Goal: Transaction & Acquisition: Purchase product/service

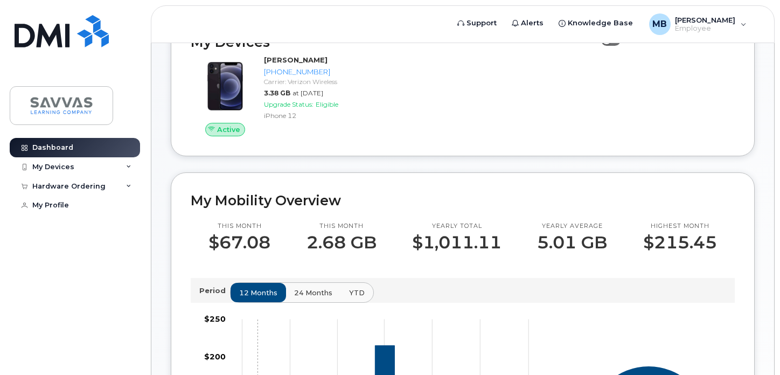
scroll to position [32, 0]
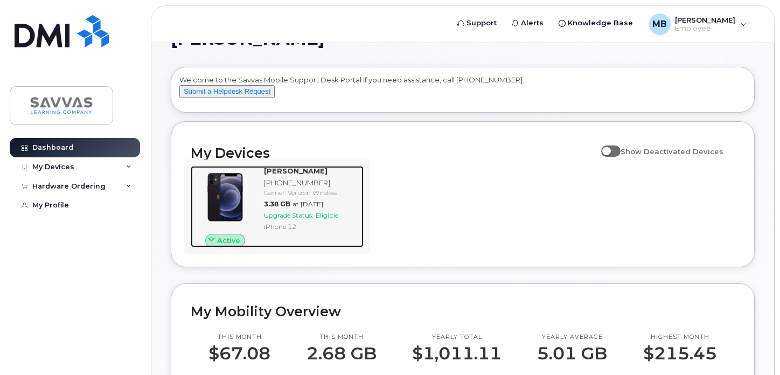
click at [225, 214] on img at bounding box center [225, 197] width 52 height 52
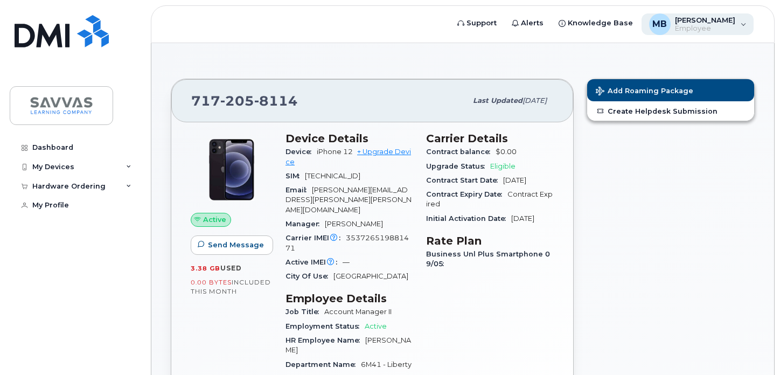
click at [688, 23] on span "[PERSON_NAME]" at bounding box center [705, 20] width 60 height 9
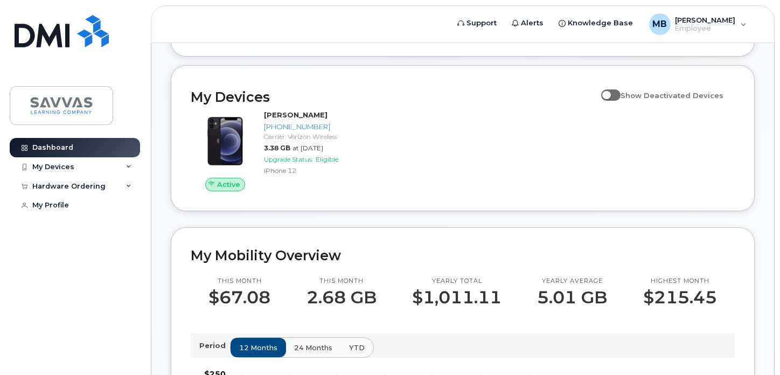
scroll to position [68, 0]
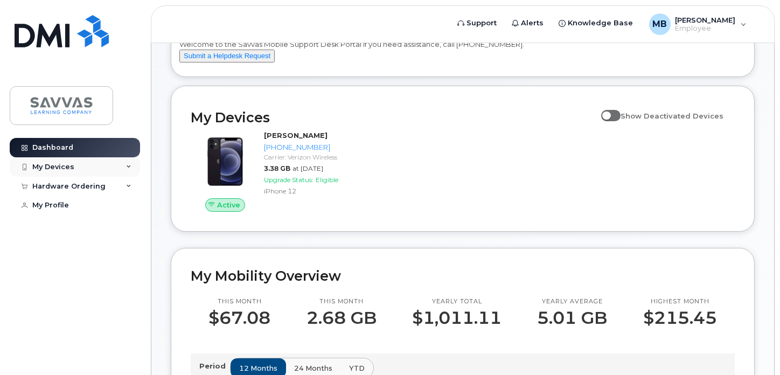
click at [79, 167] on div "My Devices" at bounding box center [75, 166] width 130 height 19
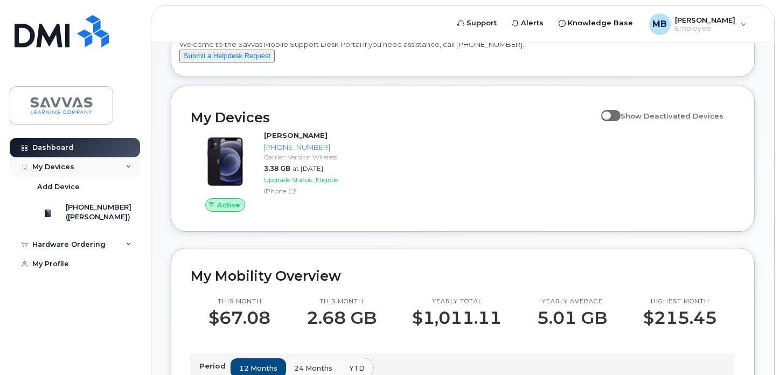
click at [52, 164] on div "My Devices" at bounding box center [53, 167] width 42 height 9
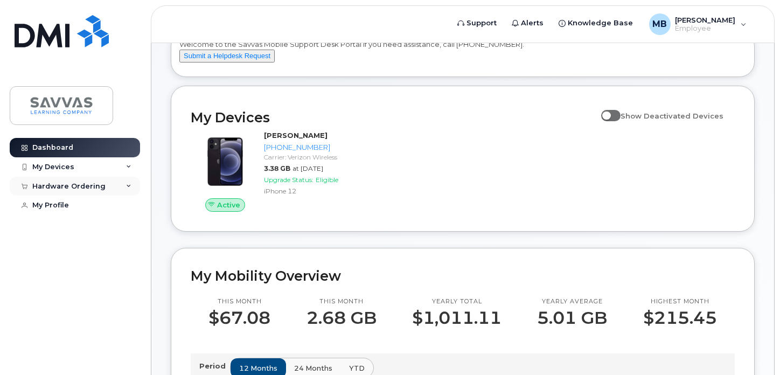
click at [51, 183] on div "Hardware Ordering" at bounding box center [68, 186] width 73 height 9
click at [43, 207] on div "My Orders" at bounding box center [56, 206] width 39 height 10
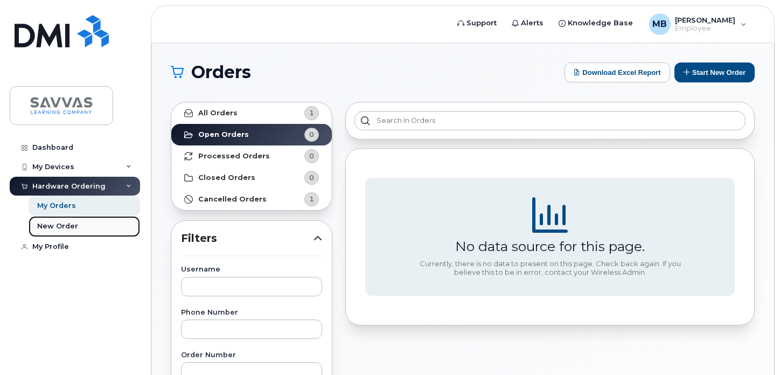
click at [41, 229] on div "New Order" at bounding box center [57, 226] width 41 height 10
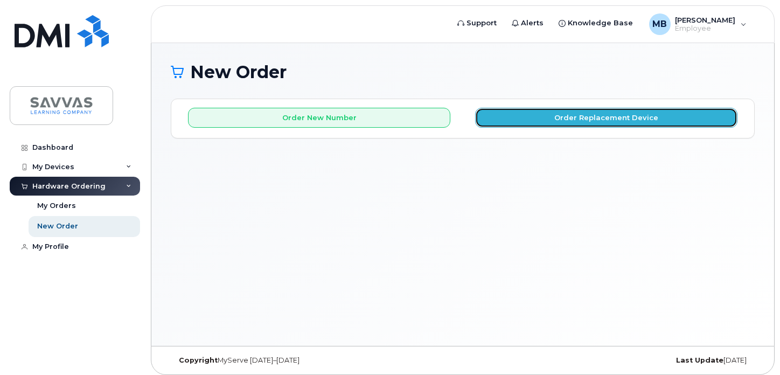
click at [534, 116] on button "Order Replacement Device" at bounding box center [606, 118] width 262 height 20
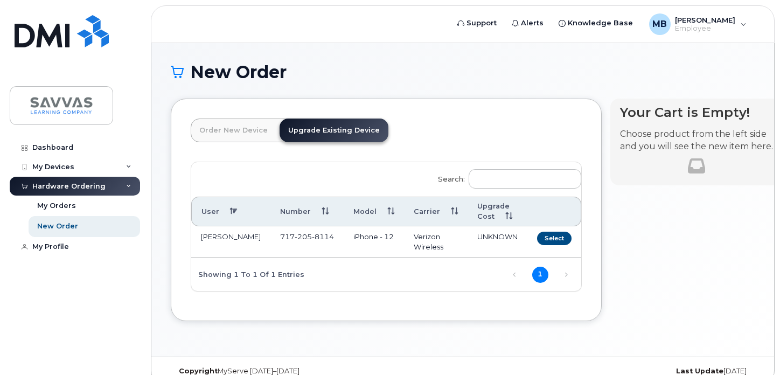
scroll to position [16, 0]
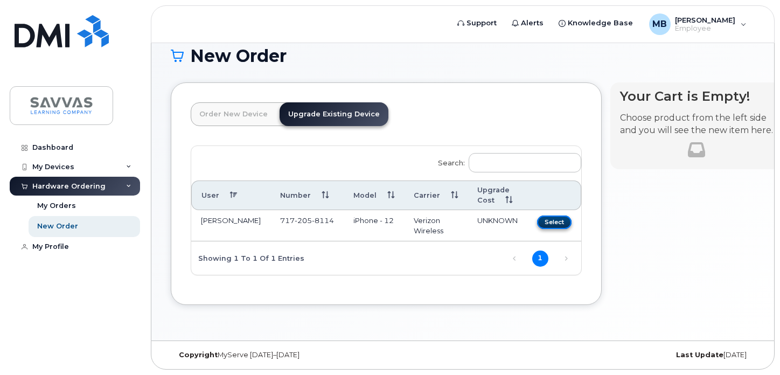
click at [537, 220] on button "Select" at bounding box center [554, 221] width 34 height 13
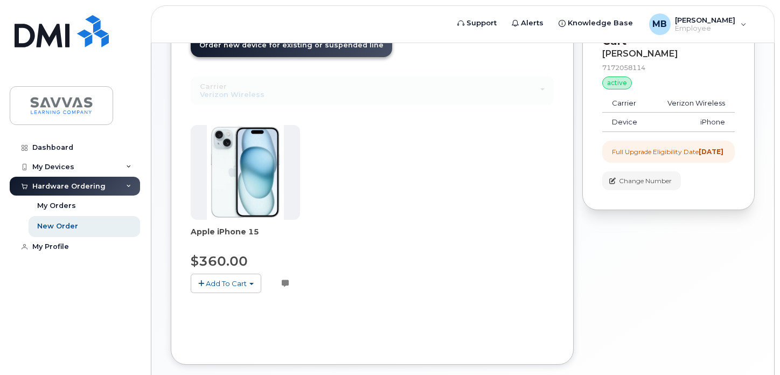
scroll to position [145, 0]
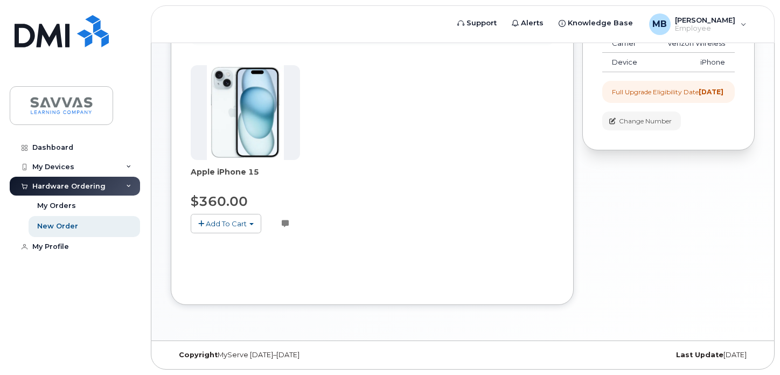
click at [215, 215] on button "Add To Cart" at bounding box center [226, 223] width 71 height 19
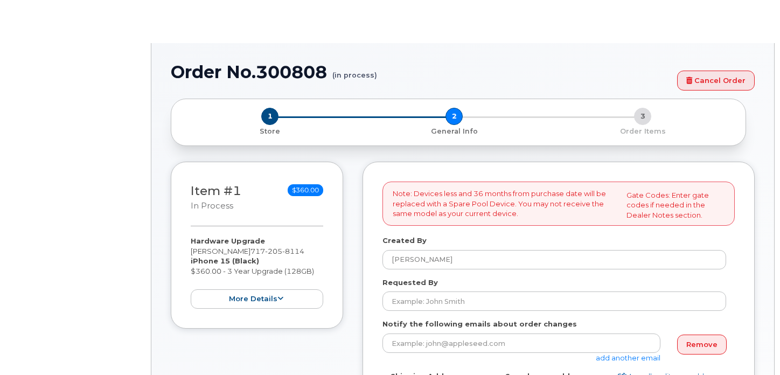
select select
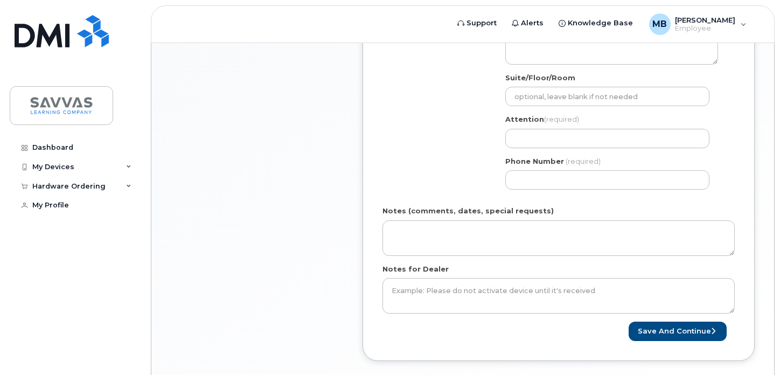
scroll to position [467, 0]
click at [671, 329] on button "Save and Continue" at bounding box center [677, 331] width 98 height 20
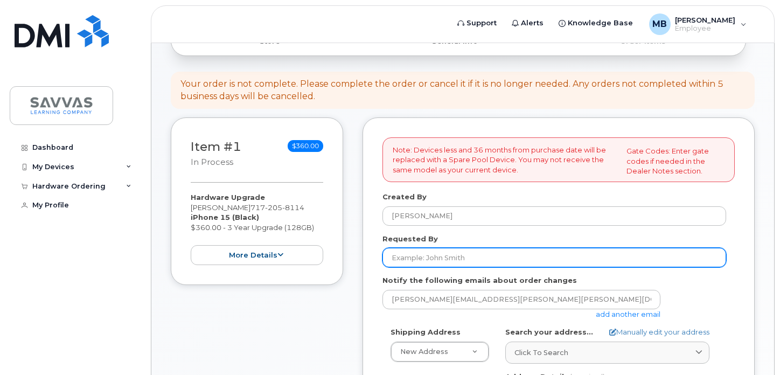
scroll to position [90, 0]
click at [482, 255] on input "Requested By" at bounding box center [554, 256] width 344 height 19
type input "m"
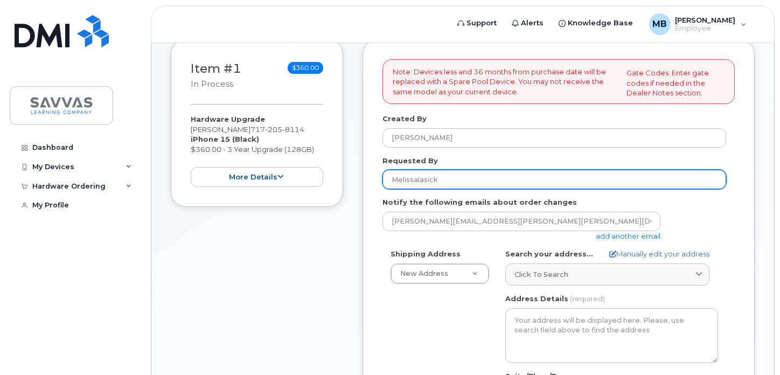
scroll to position [172, 0]
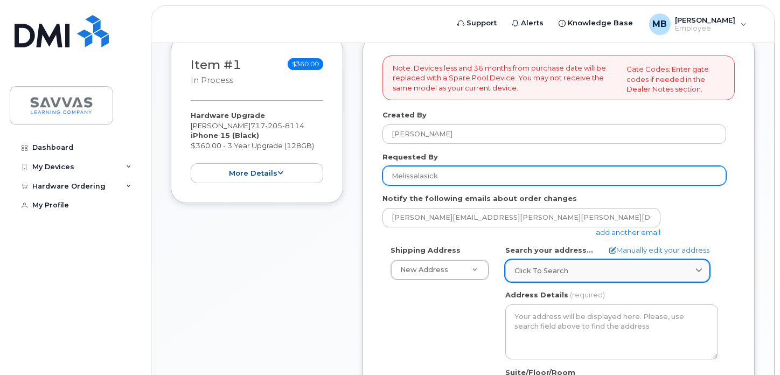
type input "Melissalasick"
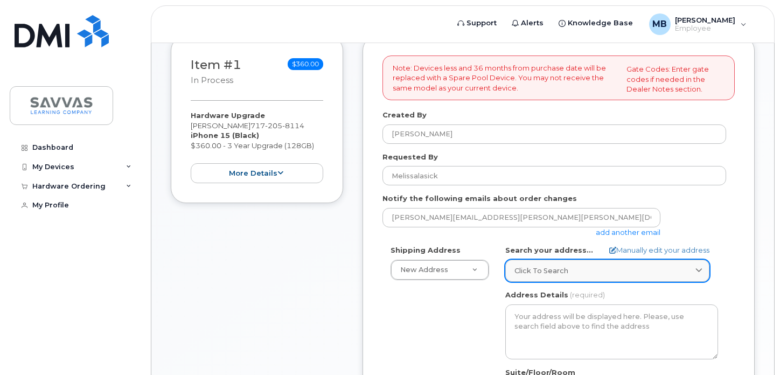
click at [526, 272] on span "Click to search" at bounding box center [541, 270] width 54 height 10
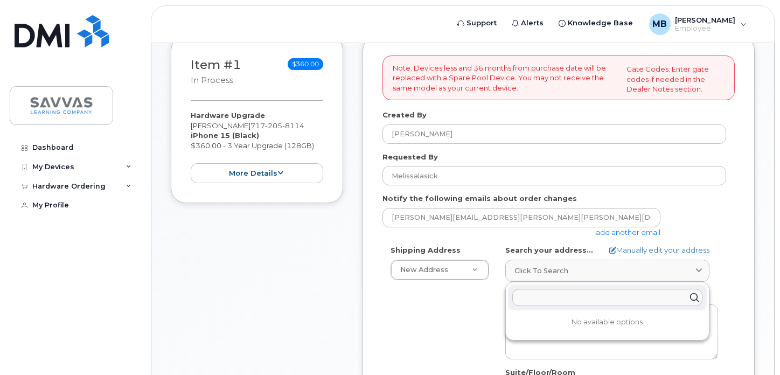
click at [467, 325] on div "Shipping Address New Address New Address [STREET_ADDRESS] DMI - [GEOGRAPHIC_DAT…" at bounding box center [554, 368] width 344 height 247
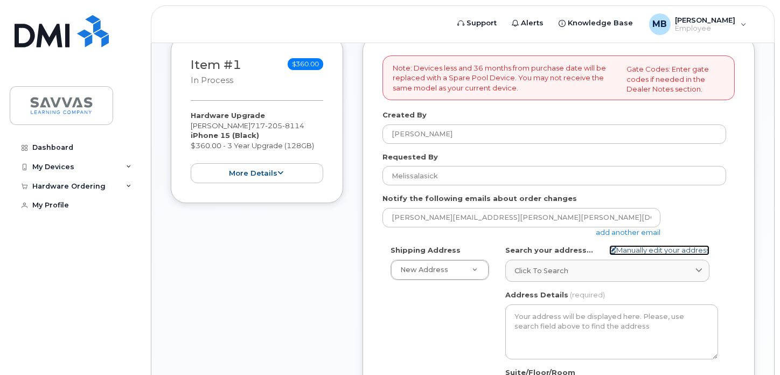
click at [632, 250] on link "Manually edit your address" at bounding box center [659, 250] width 100 height 10
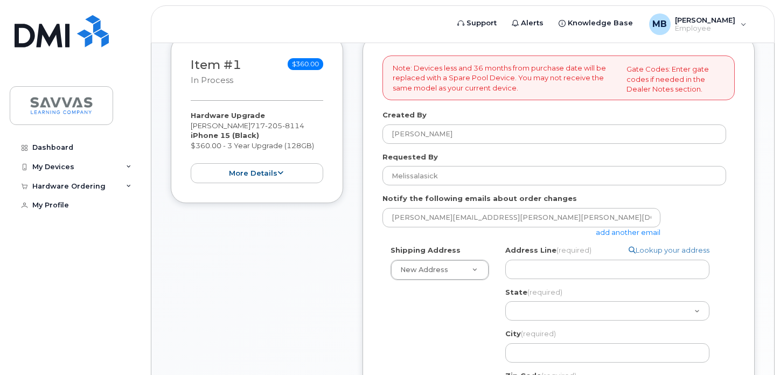
select select
click at [526, 272] on input "Address Line (required)" at bounding box center [607, 269] width 204 height 19
select select
type input "7"
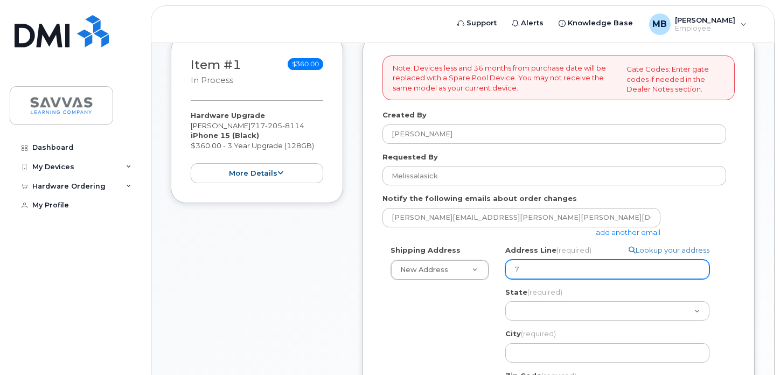
select select
type input "78"
select select
type input "789"
select select
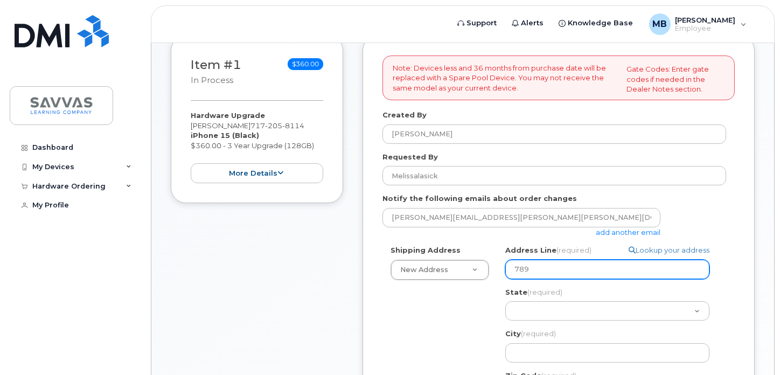
type input "789 W"
select select
type input "789 Wo"
select select
type input "789 Woo"
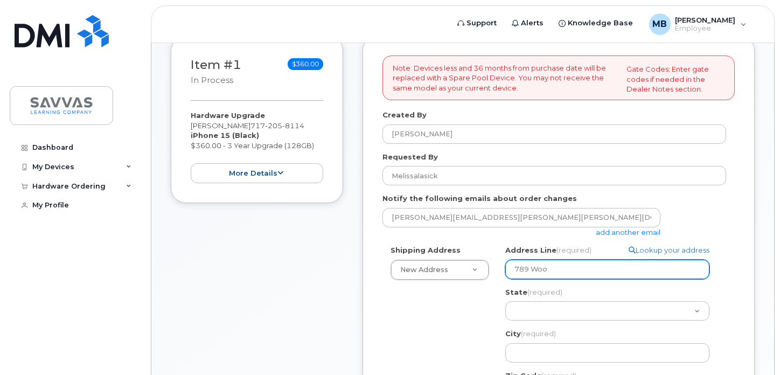
select select
type input "789 Wood"
select select
type input "789 Woodf"
select select
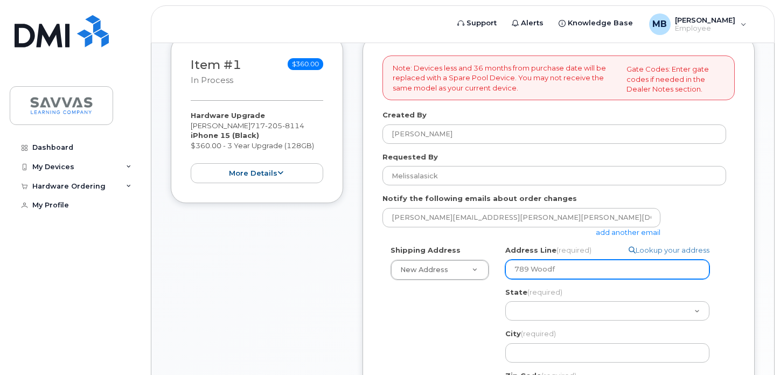
type input "789 Woodfi"
select select
type input "789 Woodfie"
select select
type input "789 Woodfiel"
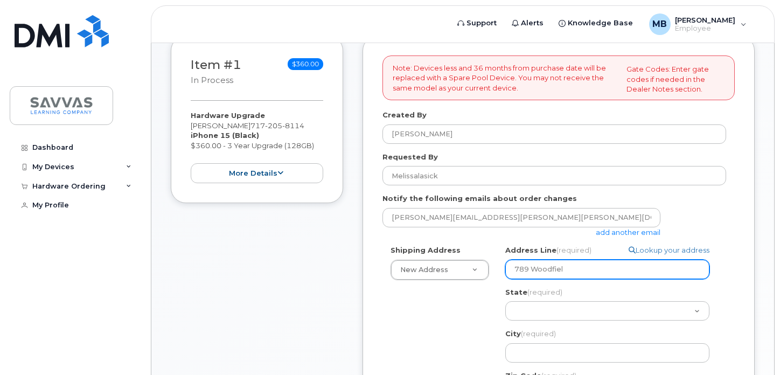
select select
type input "789 Woodfield"
select select
type input "789 Woodfield D"
select select
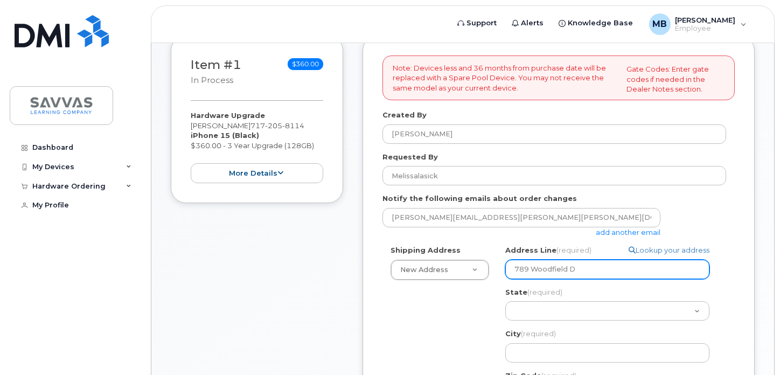
type input "789 Woodfield Dr"
select select
type input "789 Woodfield Dri"
select select
type input "789 Woodfield Driv"
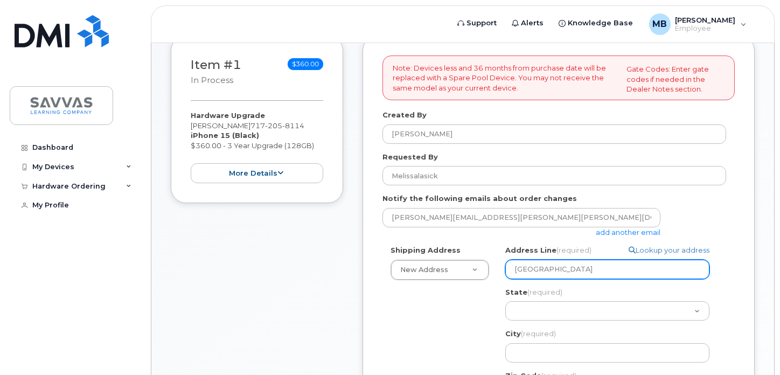
select select
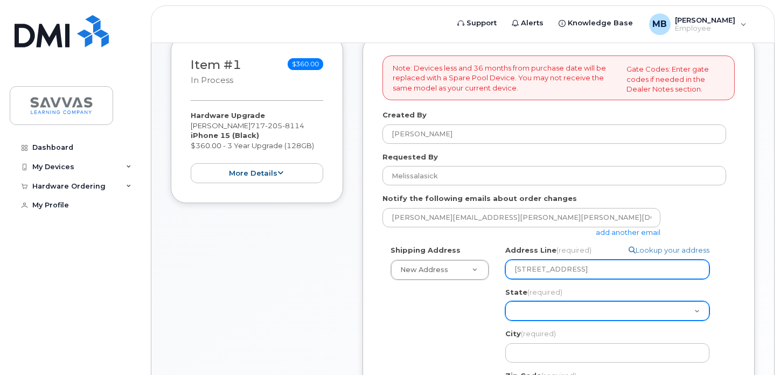
type input "789 Woodfield Drive"
click at [518, 311] on select "Alabama Alaska American Samoa Arizona Arkansas California Colorado Connecticut …" at bounding box center [607, 310] width 204 height 19
select select "PA"
click at [505, 301] on select "Alabama Alaska American Samoa Arizona Arkansas California Colorado Connecticut …" at bounding box center [607, 310] width 204 height 19
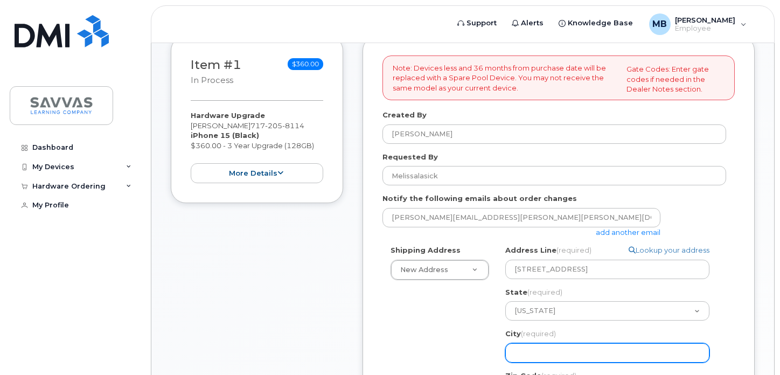
click at [540, 350] on input "City (required)" at bounding box center [607, 352] width 204 height 19
select select
type input "L"
select select
type input "Li"
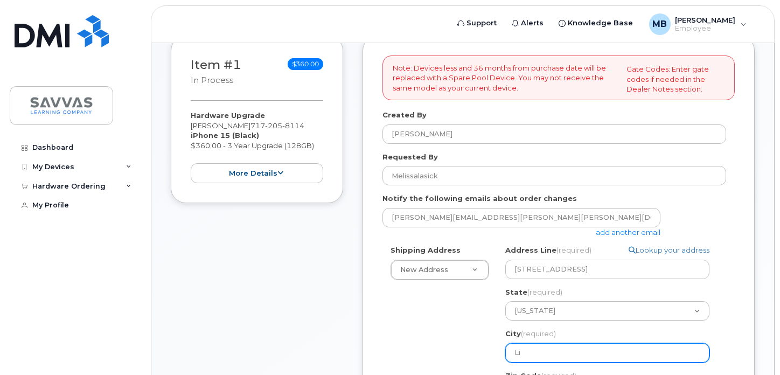
select select
type input "Lit"
select select
type input "Liti"
select select
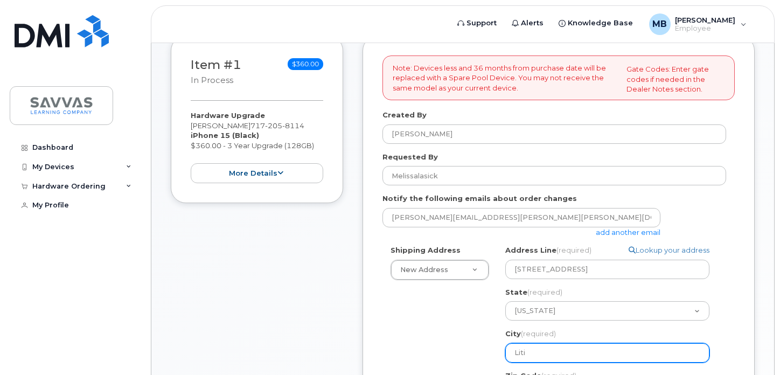
type input "Litit"
select select
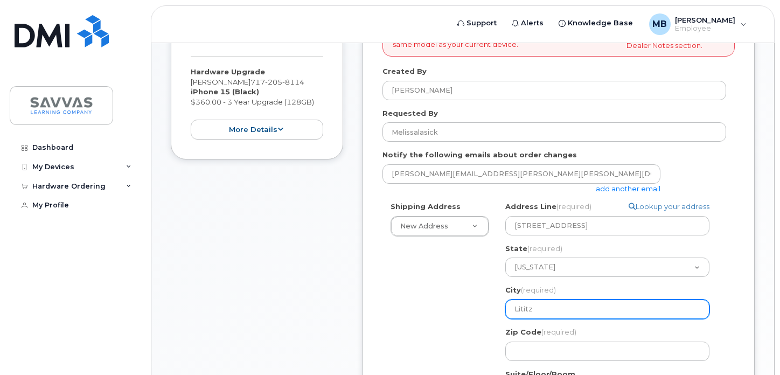
scroll to position [226, 0]
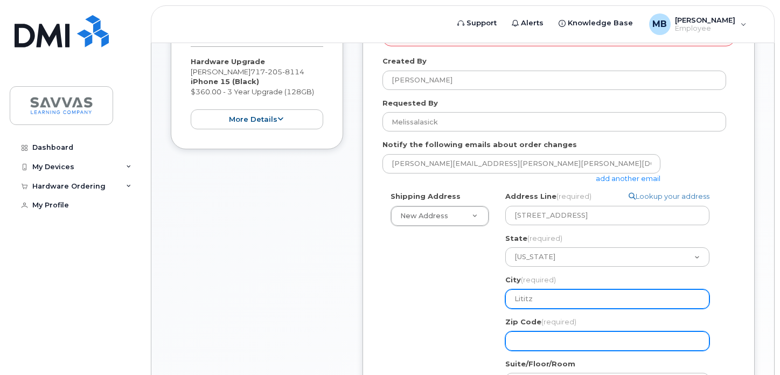
type input "Lititz"
click at [534, 342] on input "Zip Code (required)" at bounding box center [607, 340] width 204 height 19
select select
type input "1"
select select
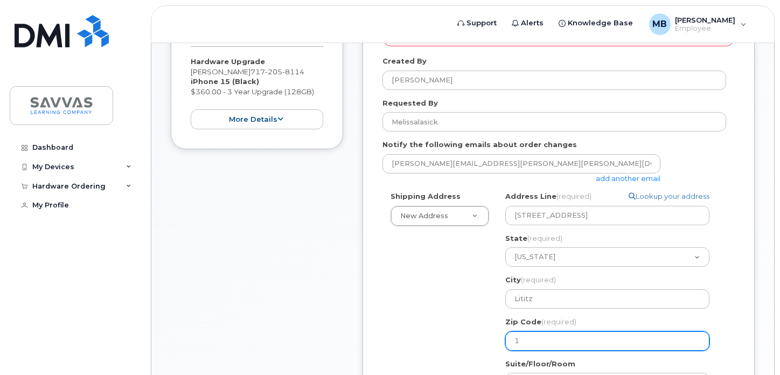
type input "17"
select select
type input "175"
select select
type input "1754"
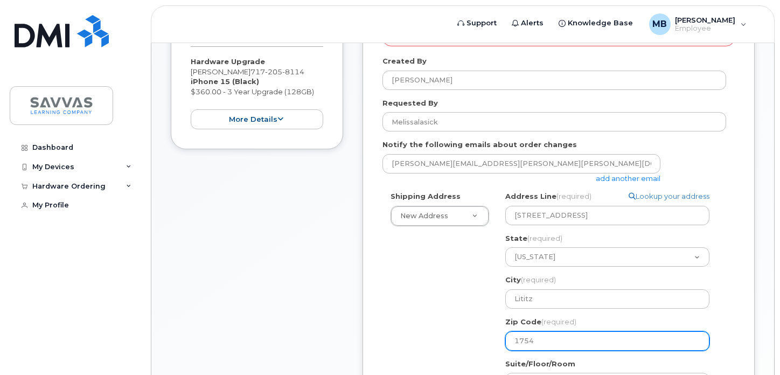
select select
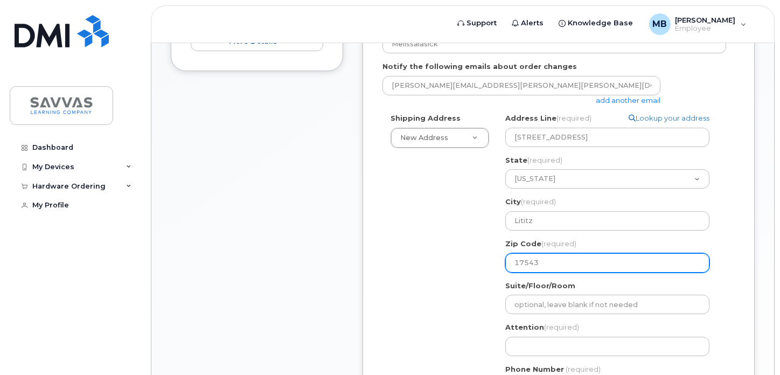
scroll to position [305, 0]
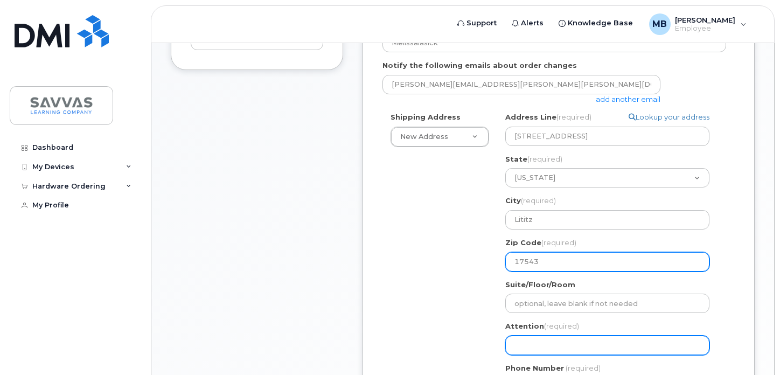
type input "17543"
click at [544, 342] on input "Attention (required)" at bounding box center [607, 345] width 204 height 19
select select
type input "M"
select select
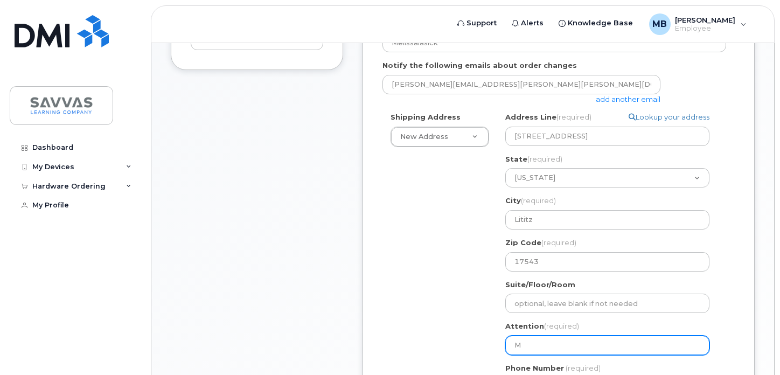
type input "Me"
select select
type input "Mel"
select select
type input "Meli"
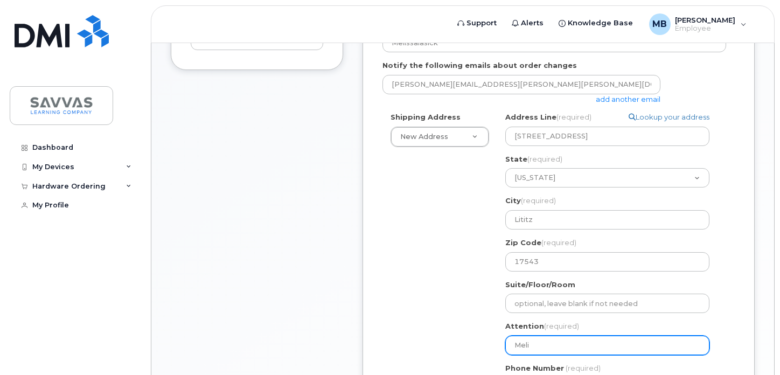
select select
type input "Melis"
select select
type input "Meliss"
select select
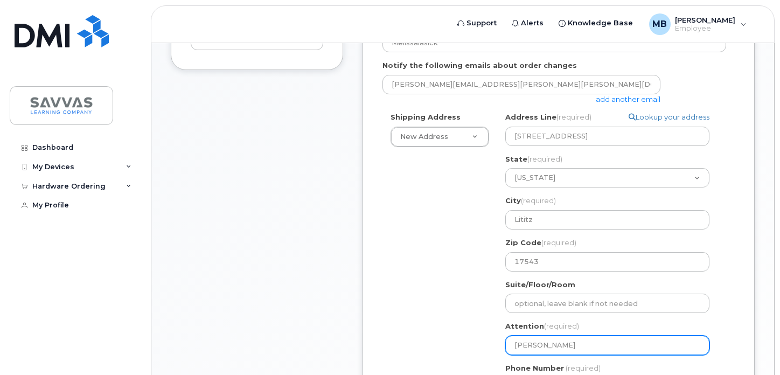
type input "Melissa"
select select
type input "Meliss"
select select
type input "Melis"
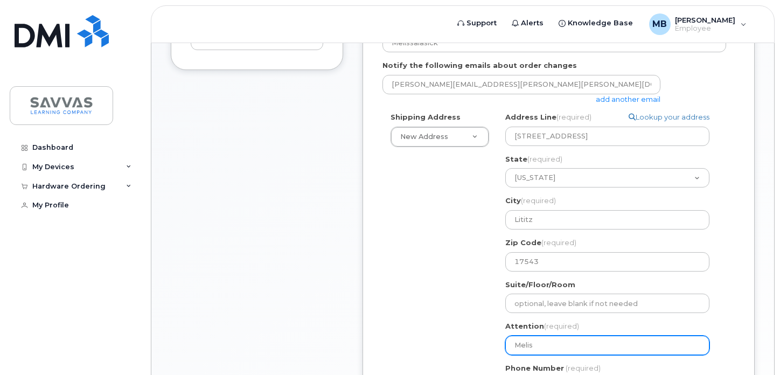
select select
type input "Melisa"
select select
type input "Melisa B"
select select
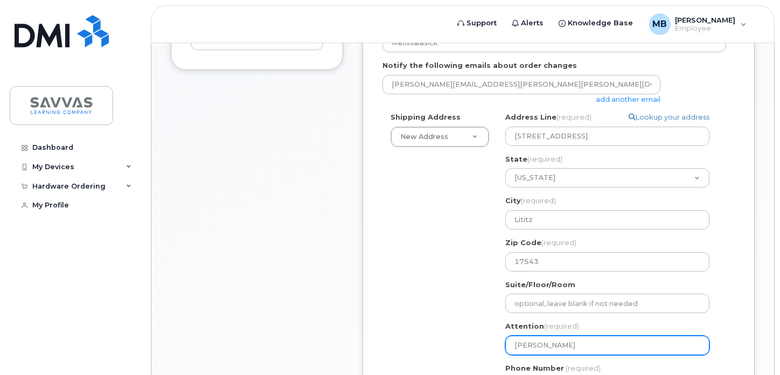
type input "Melisa"
select select
type input "Melis"
select select
type input "Meliss"
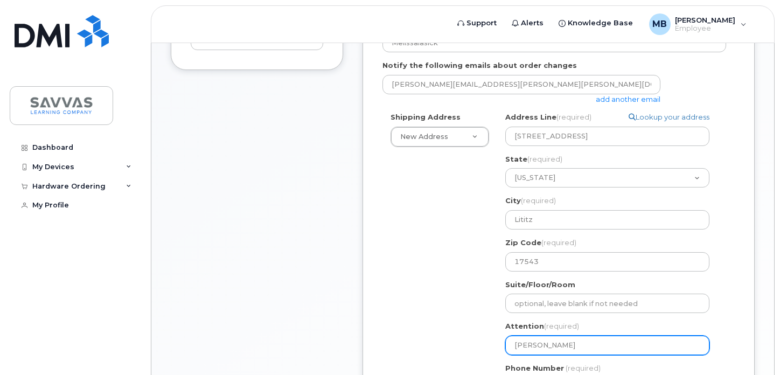
select select
type input "Melissa"
select select
type input "Melissa B"
select select
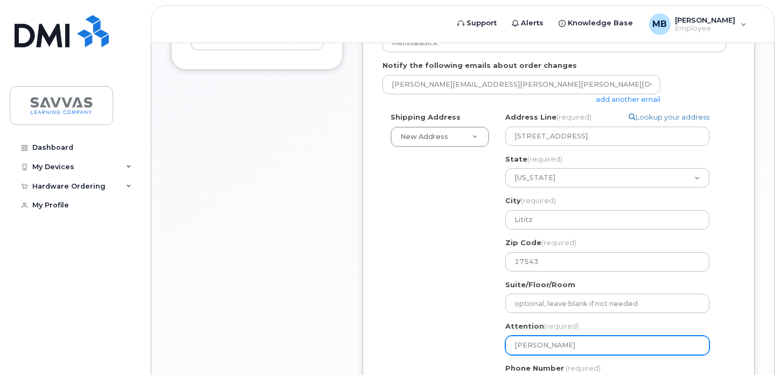
type input "Melissa Bl"
select select
type input "Melissa Blas"
select select
type input "Melissa Blasi"
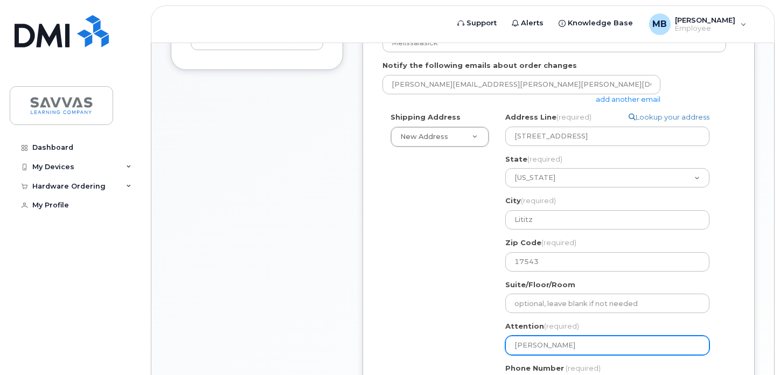
select select
type input "Melissa Blasic"
select select
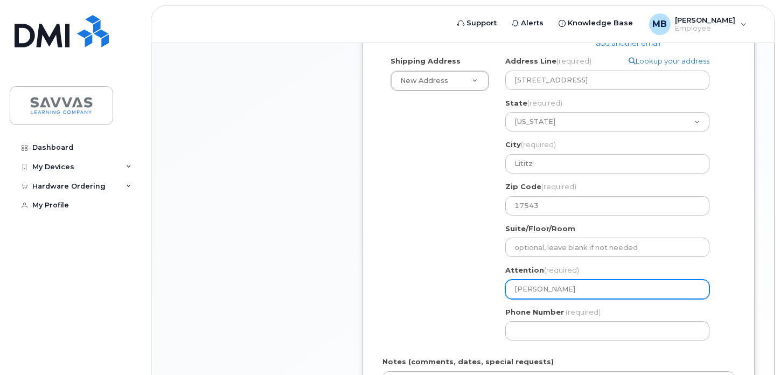
scroll to position [361, 0]
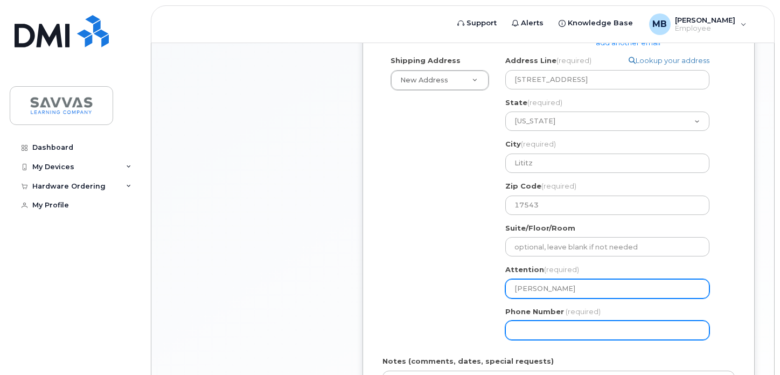
type input "[PERSON_NAME]"
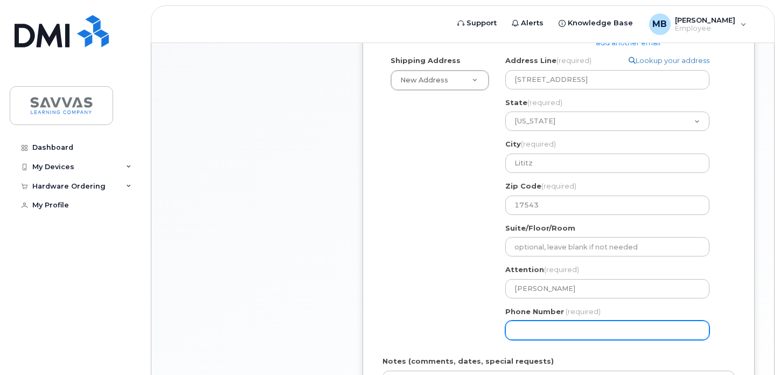
click at [538, 328] on input "Phone Number" at bounding box center [607, 329] width 204 height 19
type input "717"
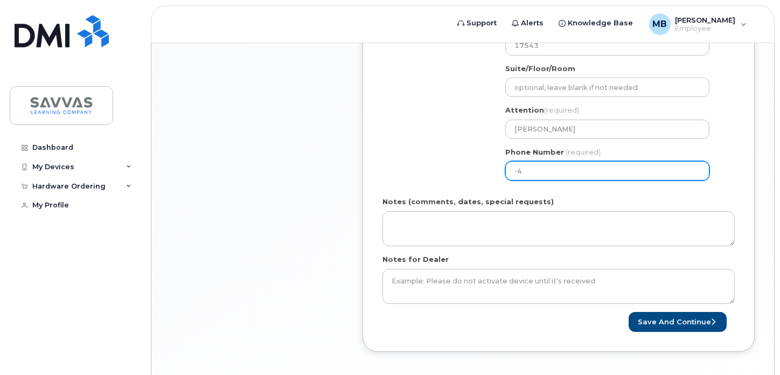
scroll to position [540, 0]
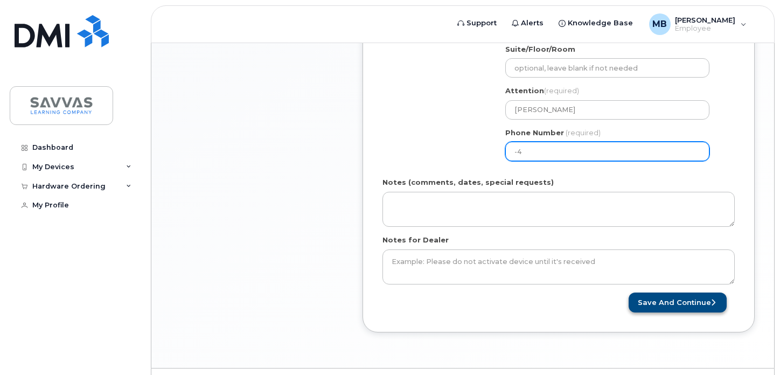
type input "-4"
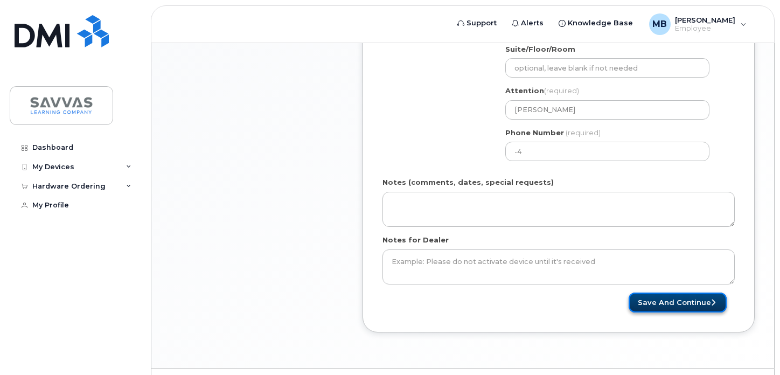
click at [675, 308] on button "Save and Continue" at bounding box center [677, 302] width 98 height 20
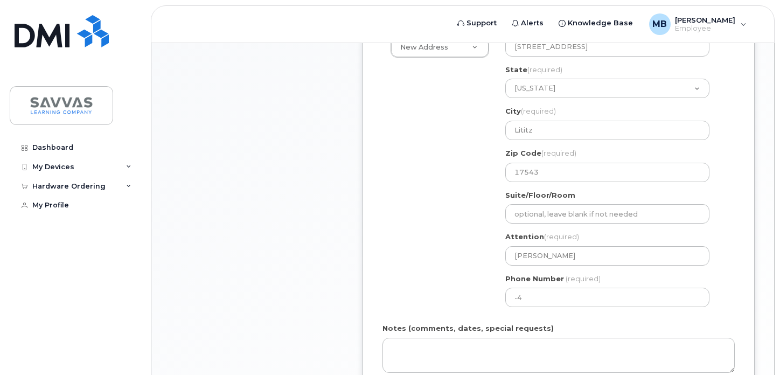
scroll to position [393, 0]
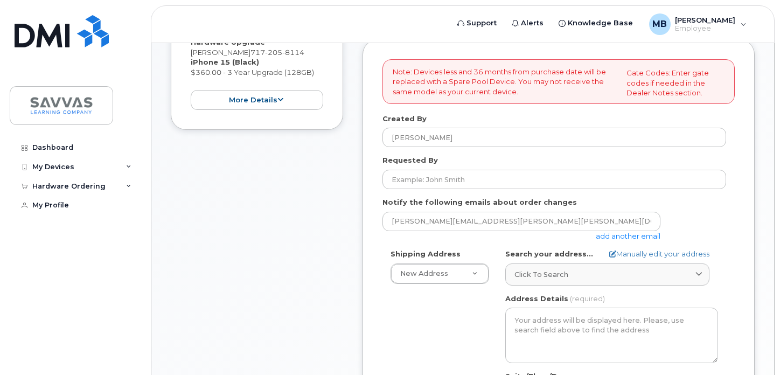
scroll to position [248, 0]
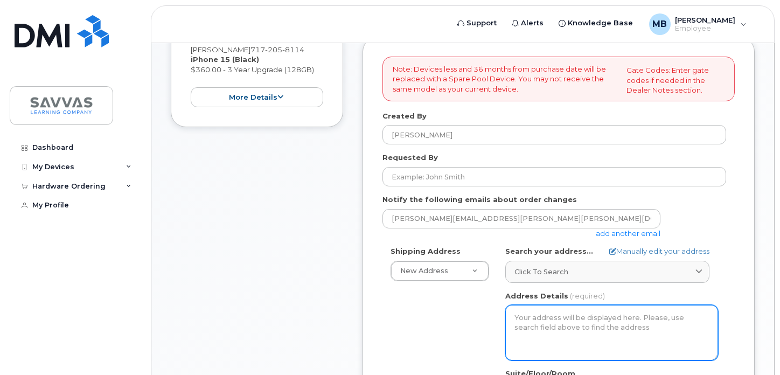
click at [560, 327] on textarea "Address Details" at bounding box center [611, 332] width 213 height 55
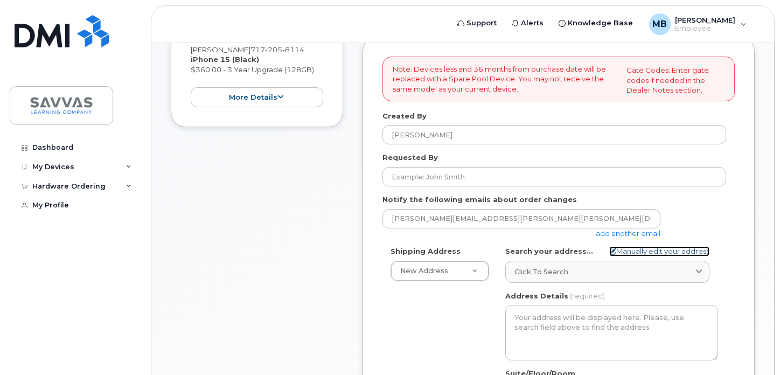
click at [625, 251] on link "Manually edit your address" at bounding box center [659, 251] width 100 height 10
select select
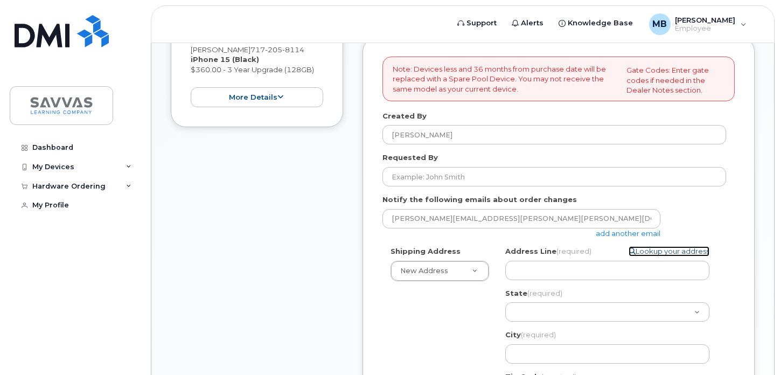
click at [683, 254] on link "Lookup your address" at bounding box center [668, 251] width 81 height 10
select select
select select "? string:AB ?"
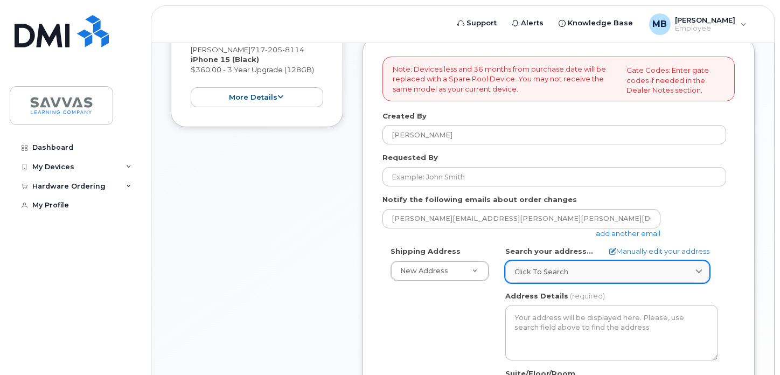
click at [635, 277] on link "Click to search" at bounding box center [607, 272] width 204 height 22
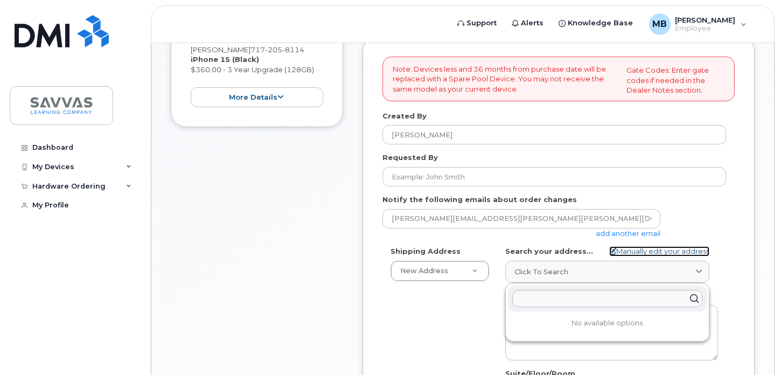
click at [641, 250] on link "Manually edit your address" at bounding box center [659, 251] width 100 height 10
select select
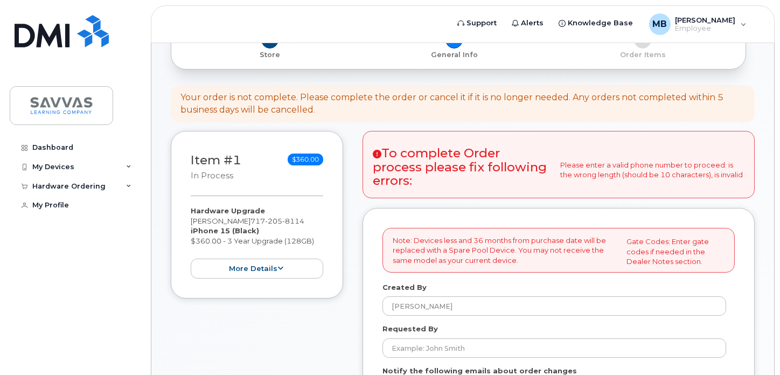
scroll to position [89, 0]
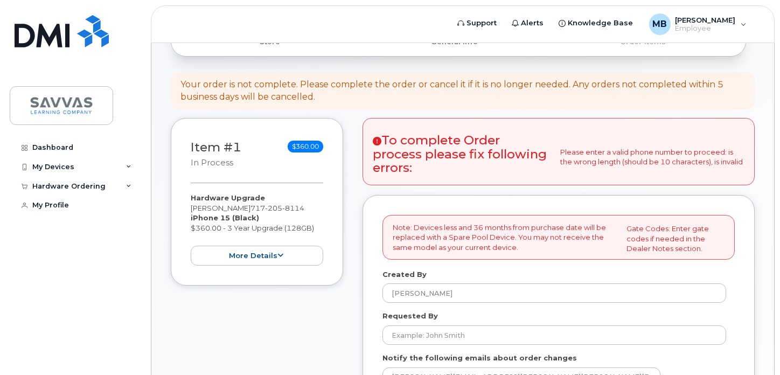
click at [301, 268] on div "Item #1 in process $360.00 Hardware Upgrade Melissa Blasick 717 205 8114 iPhone…" at bounding box center [257, 201] width 172 height 167
click at [302, 254] on button "more details" at bounding box center [257, 256] width 132 height 20
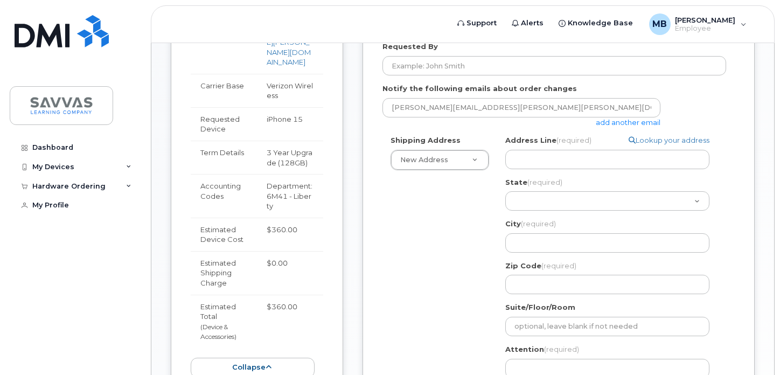
scroll to position [362, 0]
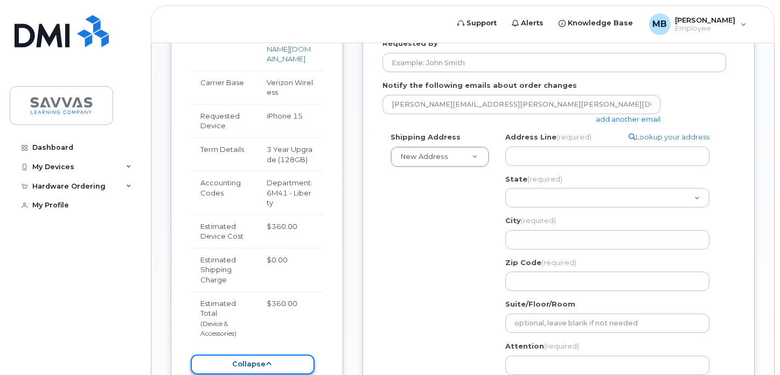
click at [277, 354] on button "collapse" at bounding box center [253, 364] width 124 height 20
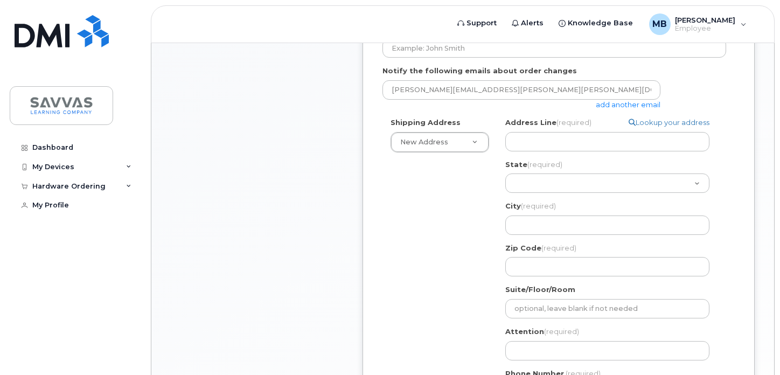
scroll to position [382, 0]
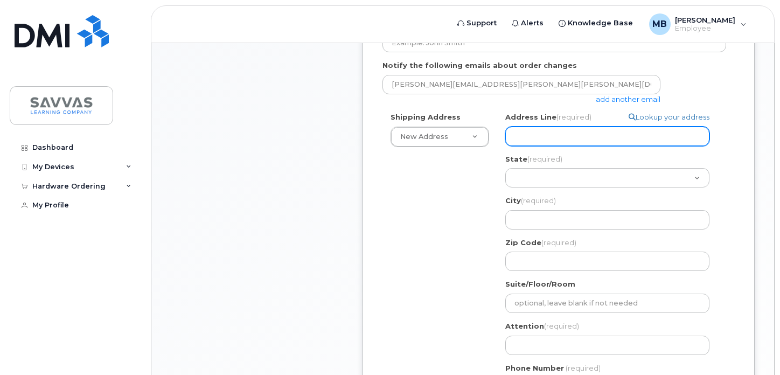
click at [521, 135] on input "Address Line (required)" at bounding box center [607, 136] width 204 height 19
select select
type input "7"
select select
type input "78"
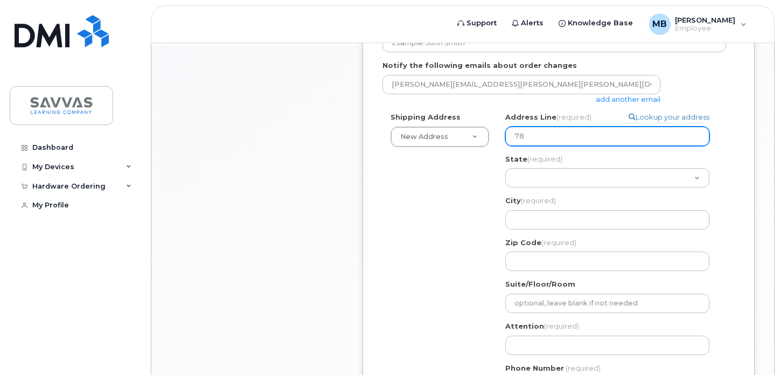
select select
type input "789"
select select
type input "789 W"
select select
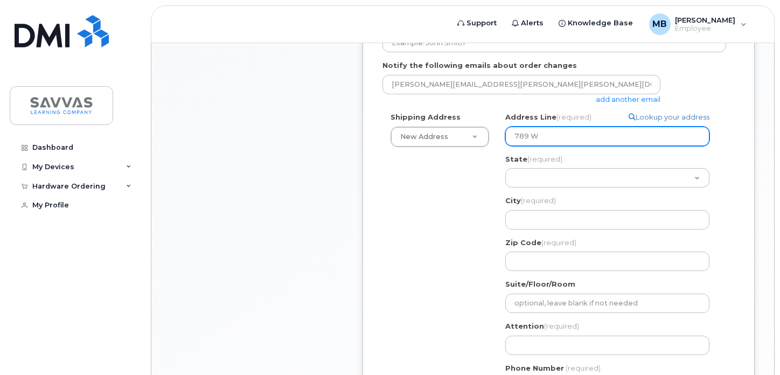
type input "789 Wo"
select select
type input "789 Woo"
select select
type input "789 Wood"
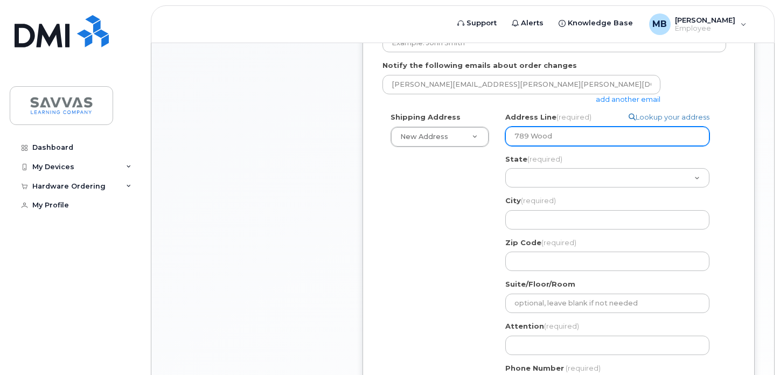
select select
type input "789 Woodf"
select select
type input "789 Woodfi"
select select
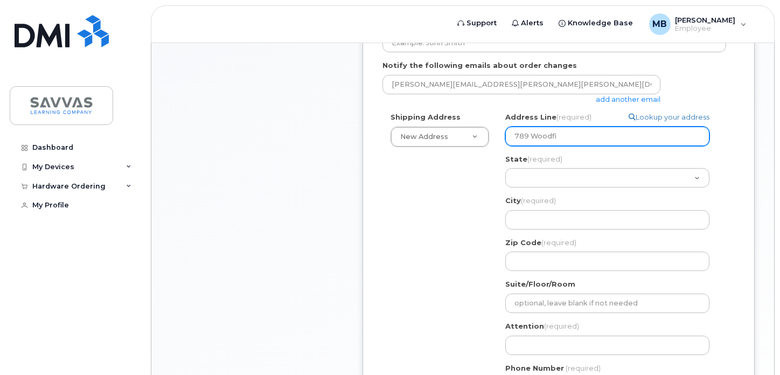
type input "789 Woodfie"
select select
type input "789 Woodfiel"
select select
type input "789 Woodfield"
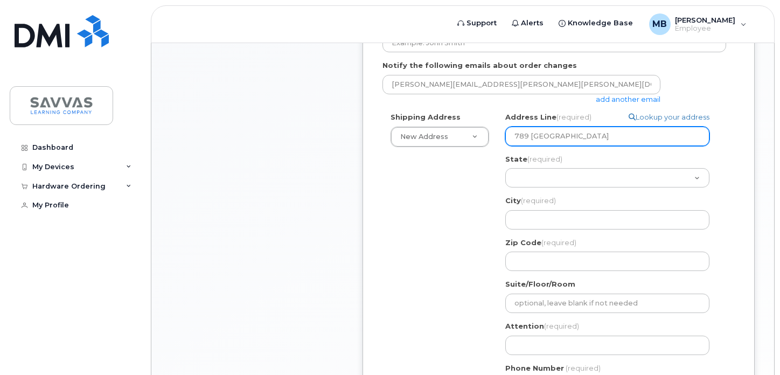
select select
type input "789 Woodfield D"
select select
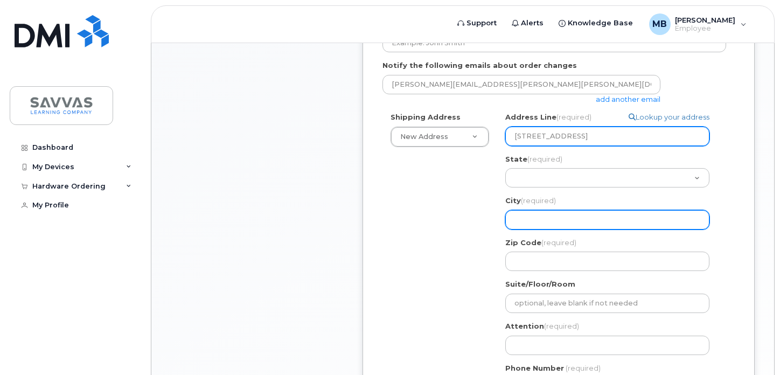
type input "789 Woodfield Dr"
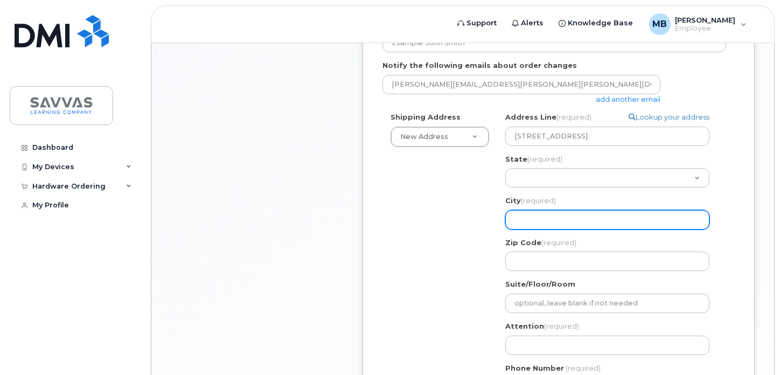
click at [525, 218] on input "City (required)" at bounding box center [607, 219] width 204 height 19
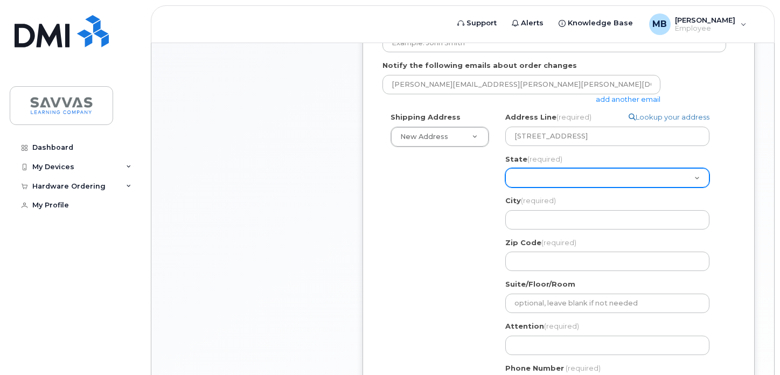
click at [526, 174] on select "Alabama Alaska American Samoa Arizona Arkansas California Colorado Connecticut …" at bounding box center [607, 177] width 204 height 19
select select "PA"
click at [505, 168] on select "Alabama Alaska American Samoa Arizona Arkansas California Colorado Connecticut …" at bounding box center [607, 177] width 204 height 19
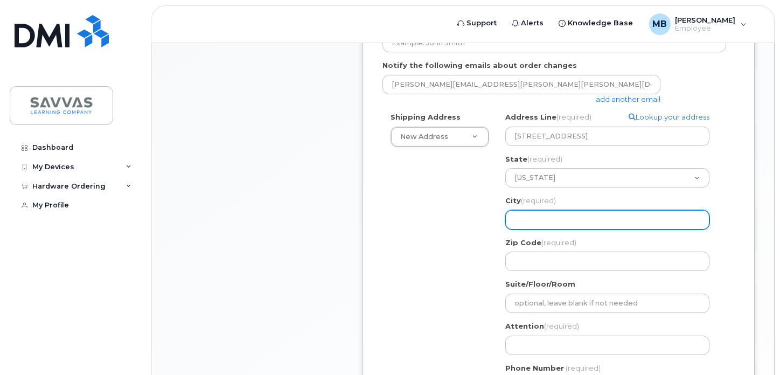
click at [543, 222] on input "City (required)" at bounding box center [607, 219] width 204 height 19
click at [539, 220] on input "City (required)" at bounding box center [607, 219] width 204 height 19
select select
type input "L"
select select
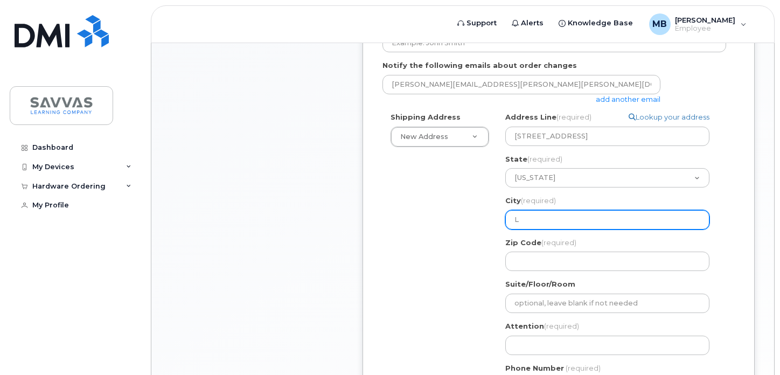
type input "Li"
select select
type input "Lit"
select select
type input "Liti"
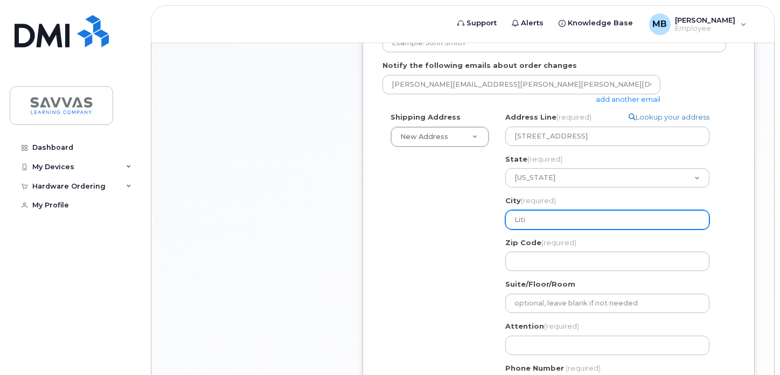
select select
type input "Litit"
select select
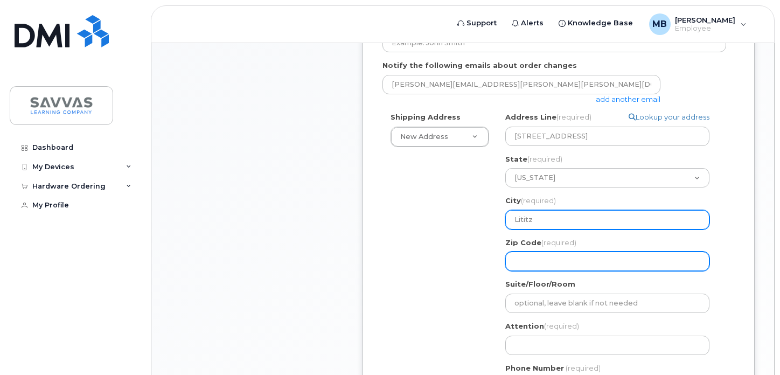
type input "Lititz"
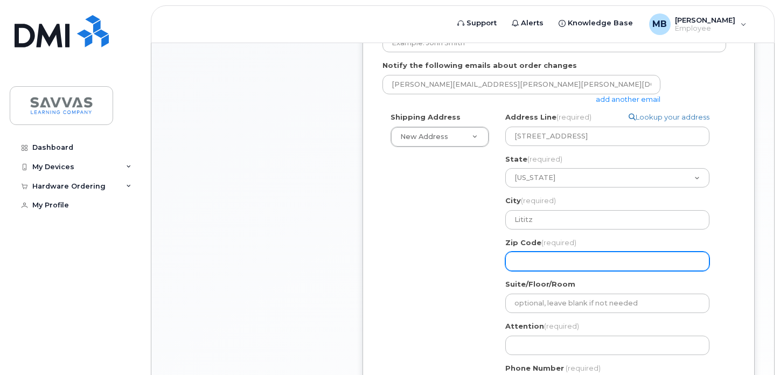
click at [528, 266] on input "Zip Code (required)" at bounding box center [607, 260] width 204 height 19
select select
type input "1"
select select
type input "17"
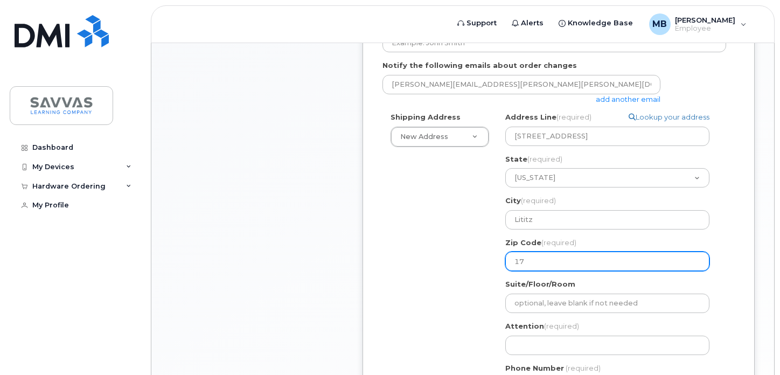
select select
type input "175"
select select
type input "1754"
select select
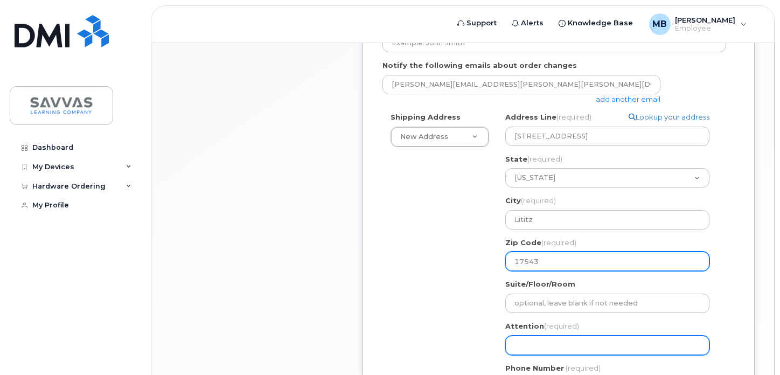
type input "17543"
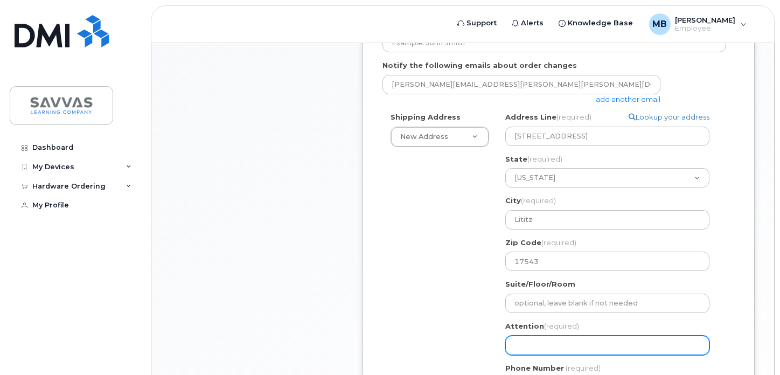
click at [527, 348] on input "Attention (required)" at bounding box center [607, 345] width 204 height 19
select select
type input "M"
select select
type input "Me"
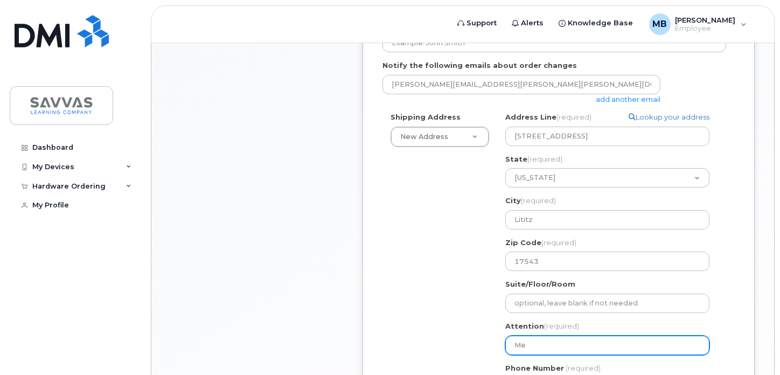
select select
type input "Mel"
select select
type input "Meli"
select select
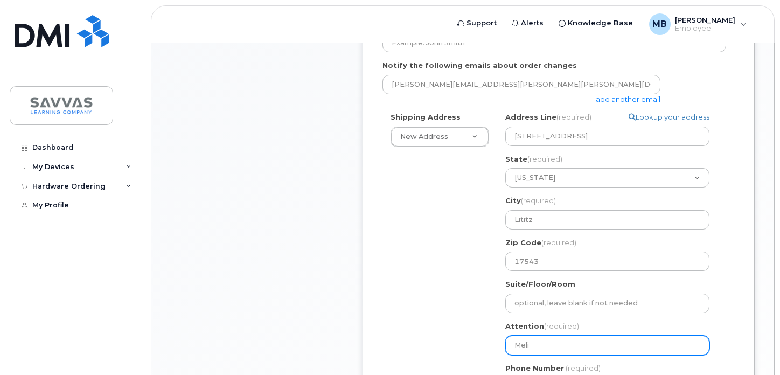
type input "Melis"
select select
type input "Meliss"
select select
type input "Melissa"
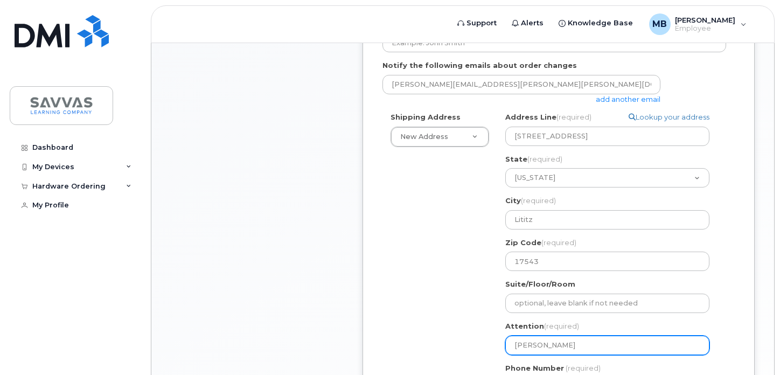
select select
type input "Melissa B"
select select
type input "Melissa Bl"
select select
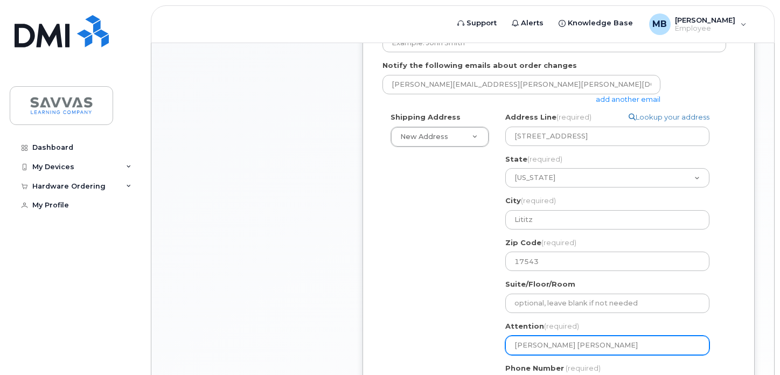
type input "Melissa Bla"
select select
type input "Melissa Blas"
select select
type input "Melissa Blasi"
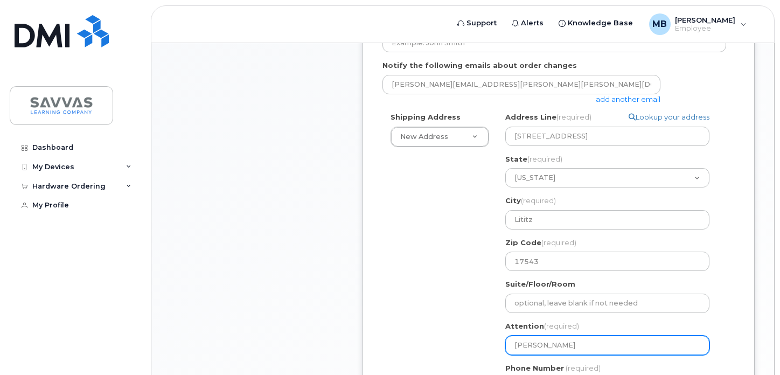
select select
type input "Melissa Blasic"
select select
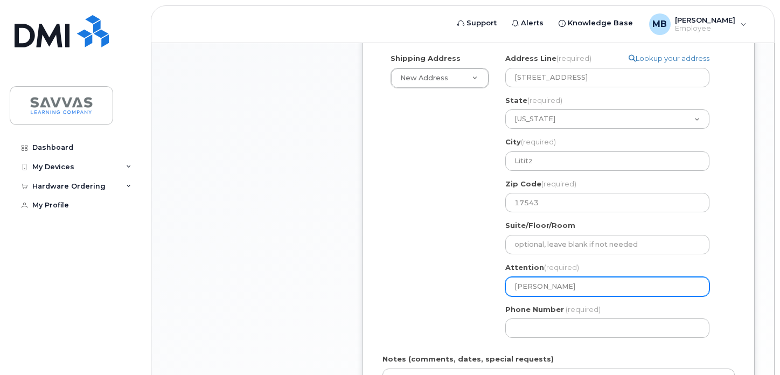
scroll to position [447, 0]
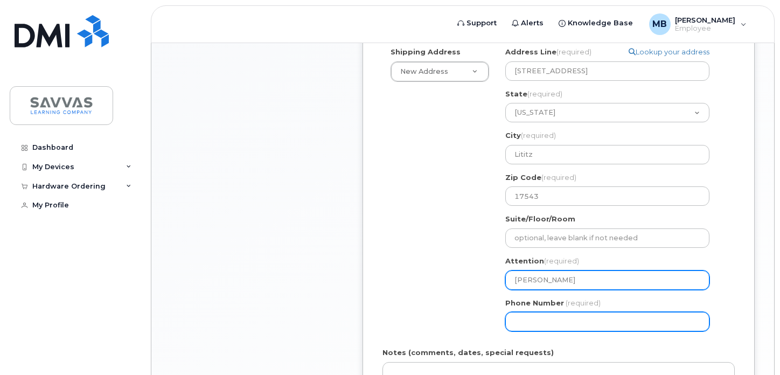
type input "[PERSON_NAME]"
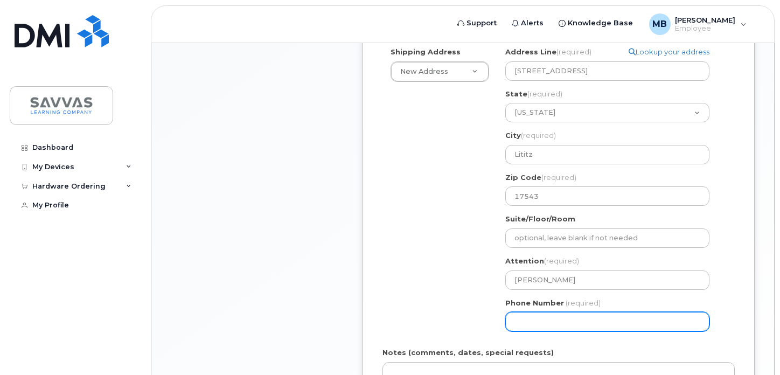
click at [522, 322] on input "Phone Number" at bounding box center [607, 321] width 204 height 19
type input "717205811"
select select
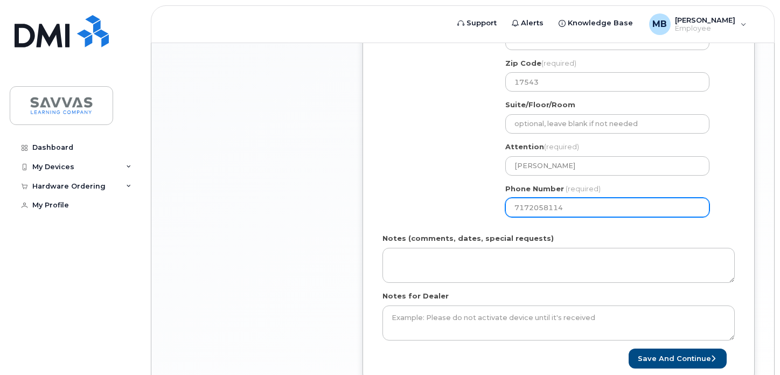
scroll to position [566, 0]
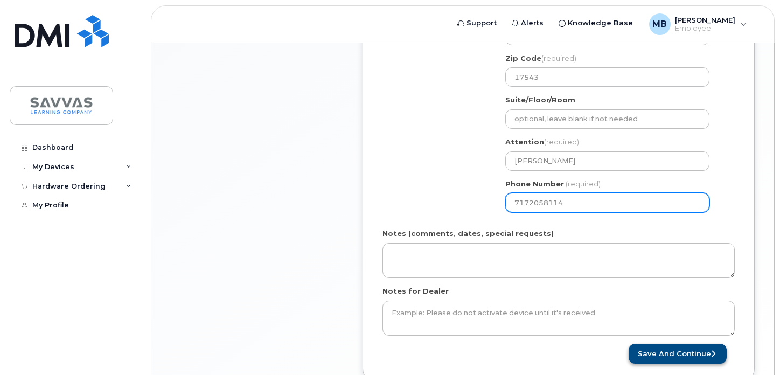
type input "7172058114"
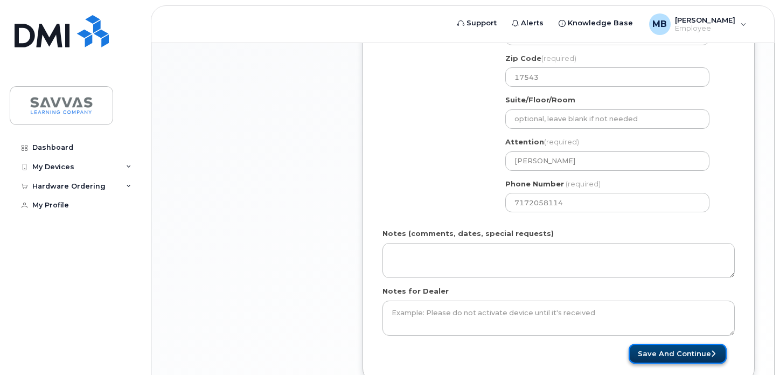
click at [660, 357] on button "Save and Continue" at bounding box center [677, 354] width 98 height 20
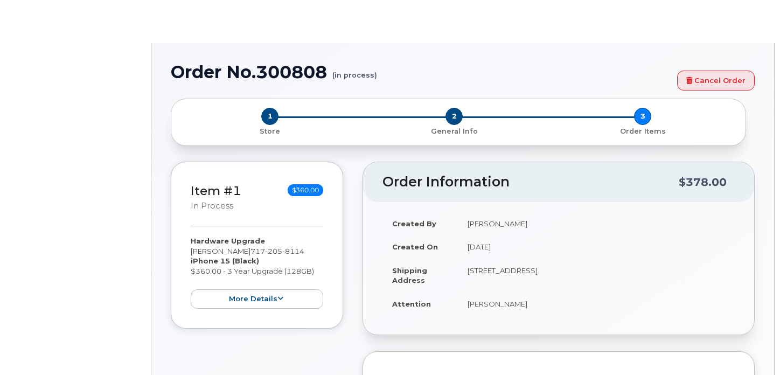
select select "2015775"
type input "2015849"
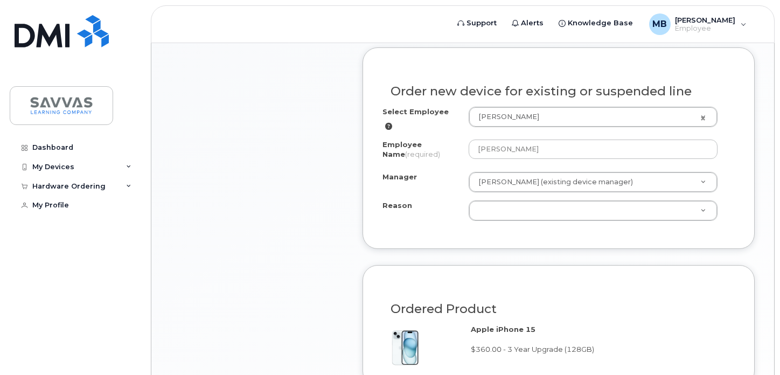
scroll to position [487, 0]
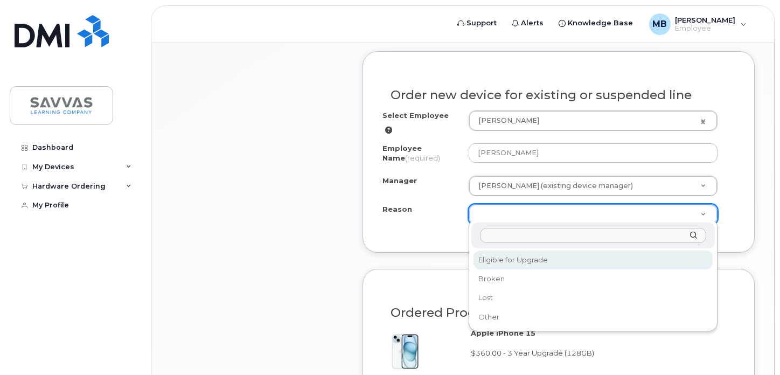
select select "eligible_for_upgrade"
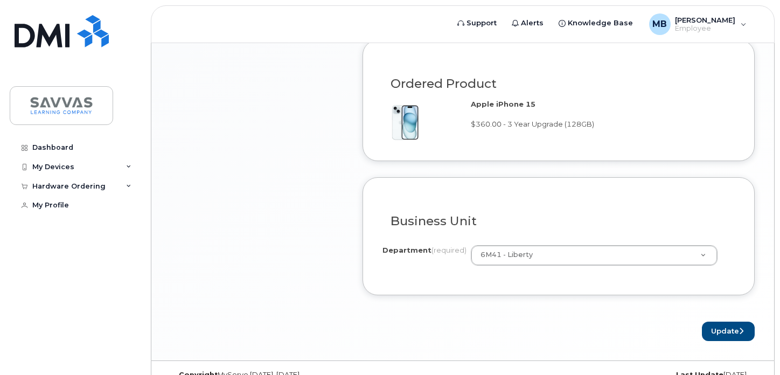
scroll to position [736, 0]
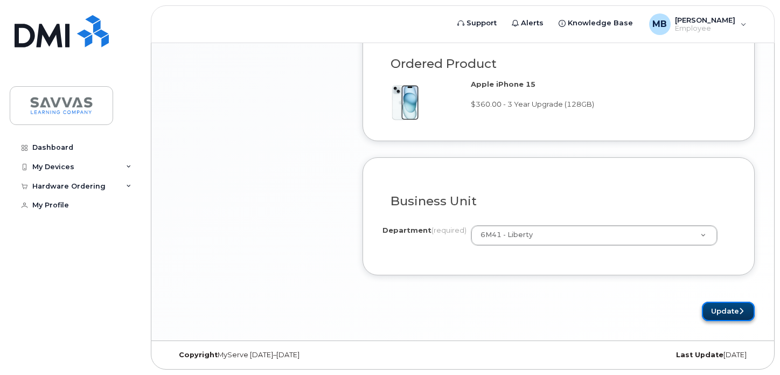
click at [724, 317] on button "Update" at bounding box center [728, 312] width 53 height 20
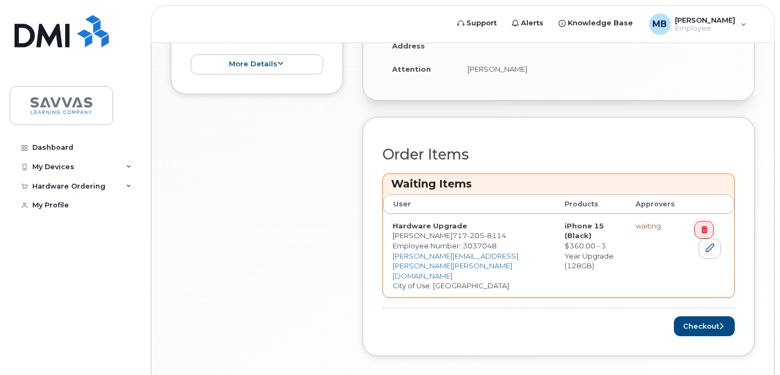
scroll to position [368, 0]
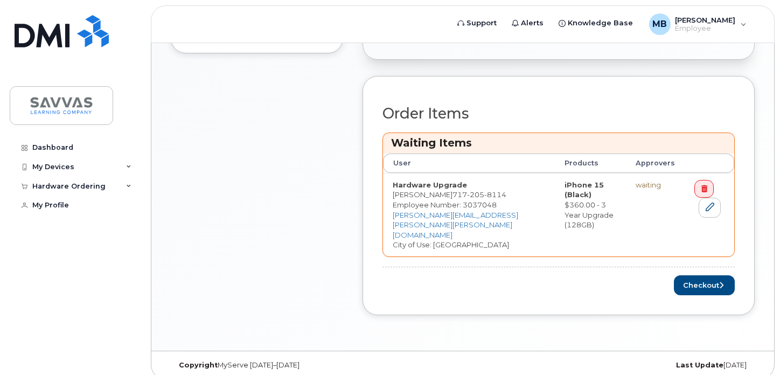
click at [655, 327] on div "Order No.300808 (in process) Cancel Order Notice Successfully updated... × Shar…" at bounding box center [462, 12] width 623 height 675
click at [703, 277] on button "Checkout" at bounding box center [704, 285] width 61 height 20
